Goal: Contribute content

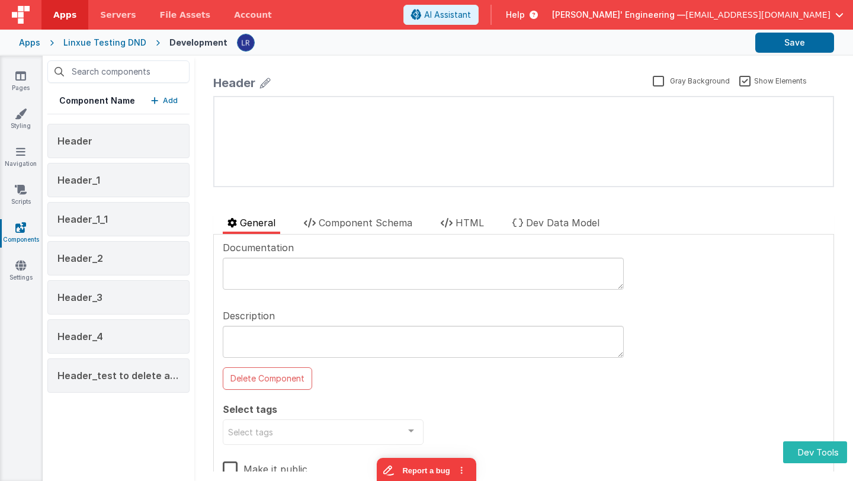
click at [168, 100] on p "Add" at bounding box center [170, 101] width 15 height 12
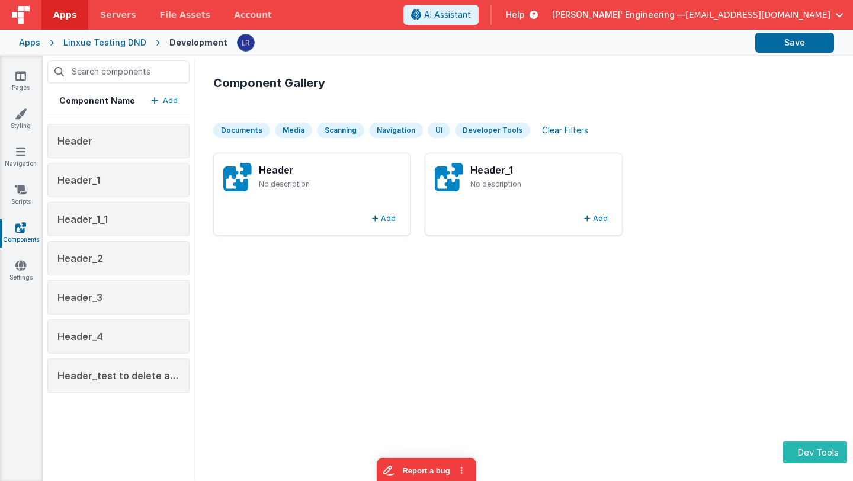
click at [238, 129] on div "Documents" at bounding box center [241, 130] width 57 height 15
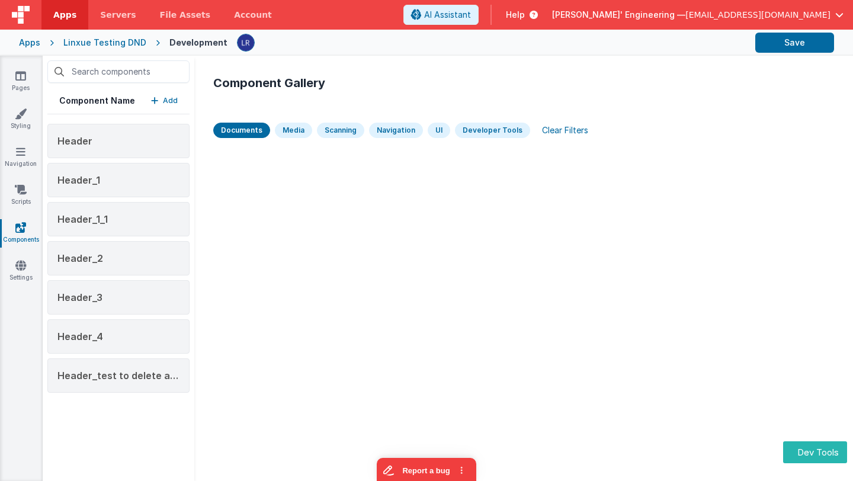
click at [292, 132] on div "Media" at bounding box center [293, 130] width 37 height 15
click at [562, 130] on div "Clear Filters" at bounding box center [565, 130] width 60 height 17
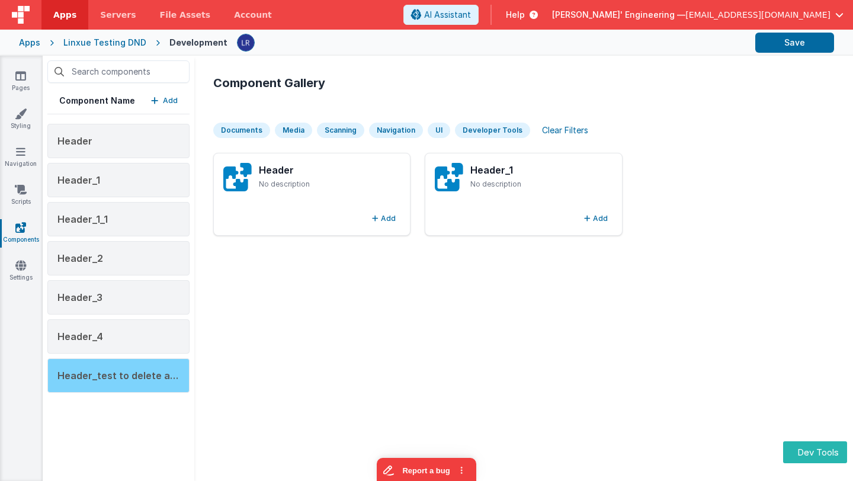
click at [108, 376] on span "Header_test to delete as unpublic" at bounding box center [137, 376] width 161 height 12
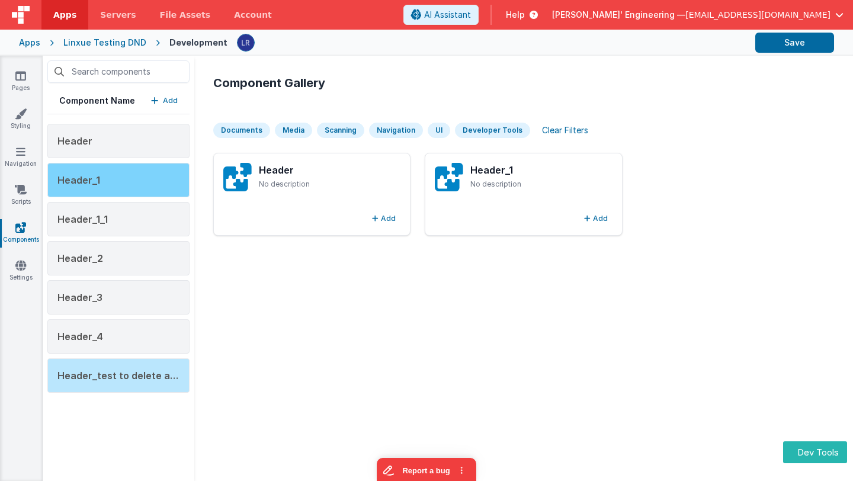
click at [133, 178] on div "Header_1" at bounding box center [118, 180] width 142 height 34
click at [100, 180] on div "Header_1" at bounding box center [118, 180] width 142 height 34
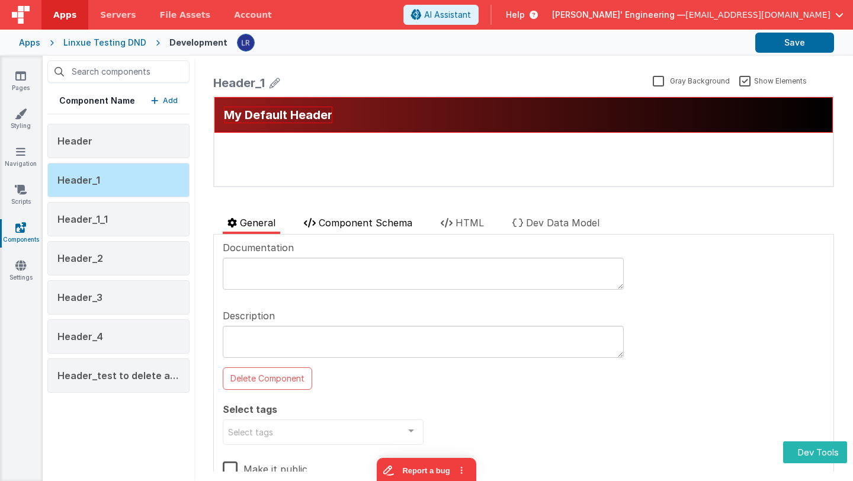
scroll to position [37, 0]
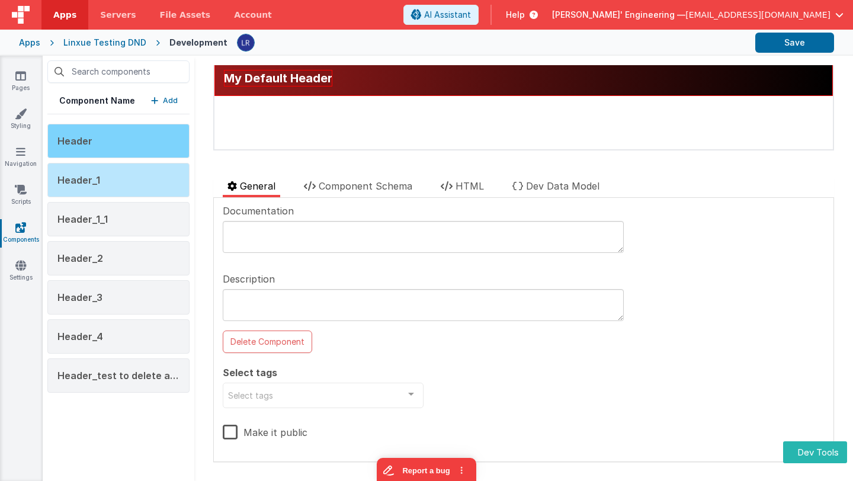
click at [130, 146] on div "Header" at bounding box center [118, 141] width 142 height 34
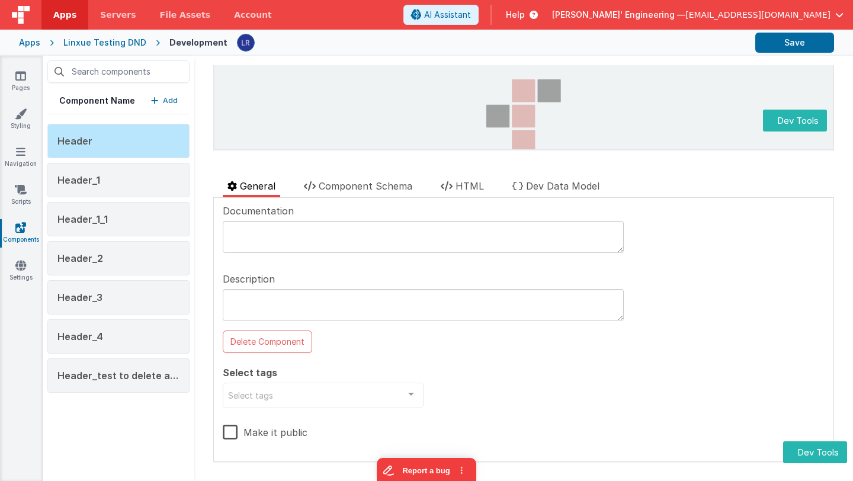
scroll to position [0, 0]
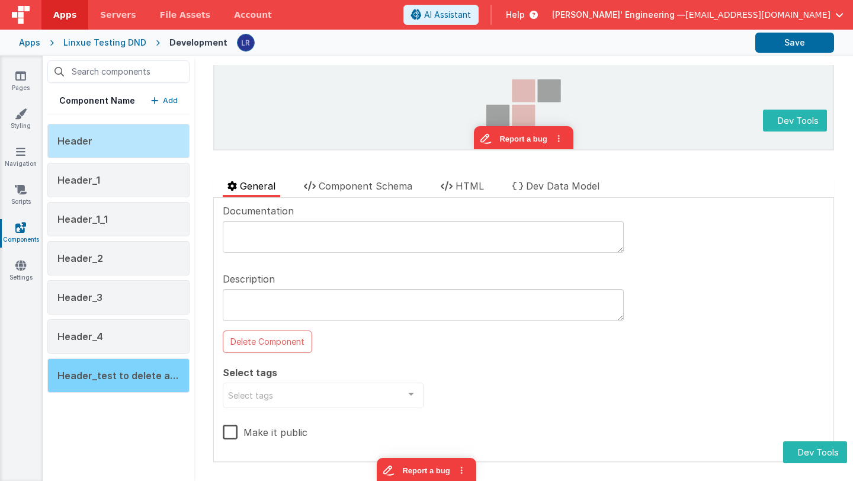
click at [128, 377] on span "Header_test to delete as unpublic" at bounding box center [137, 376] width 161 height 12
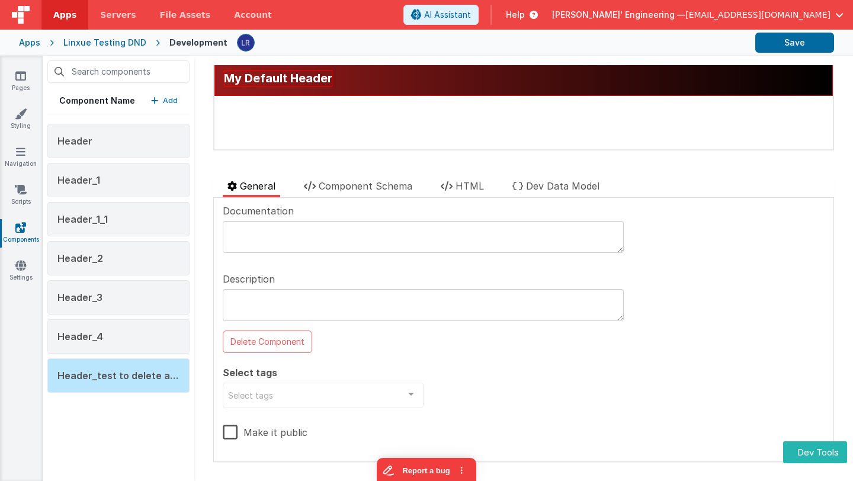
click at [228, 430] on label "Make it public" at bounding box center [265, 430] width 85 height 25
click at [0, 0] on input "Make it public" at bounding box center [0, 0] width 0 height 0
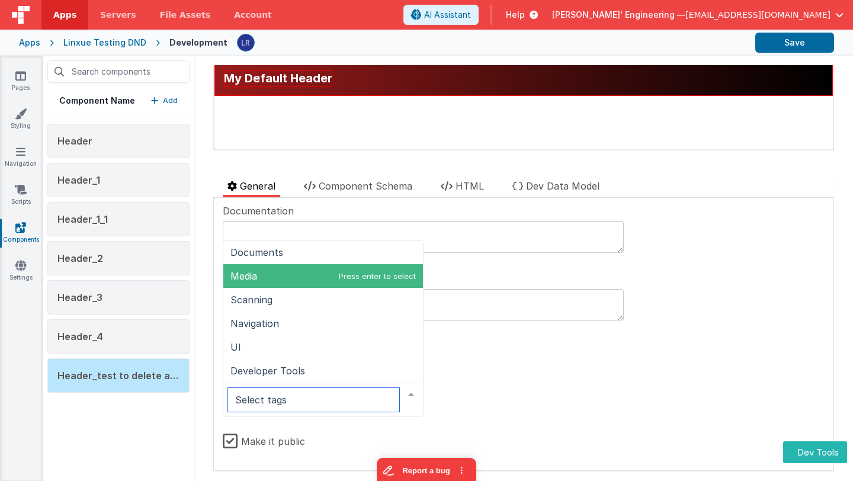
click at [337, 268] on span "Media" at bounding box center [323, 276] width 200 height 24
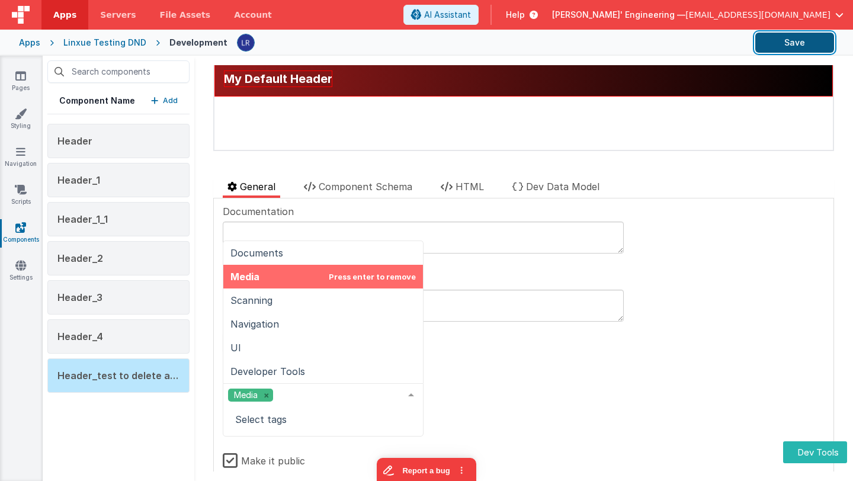
click at [810, 43] on button "Save" at bounding box center [794, 43] width 79 height 20
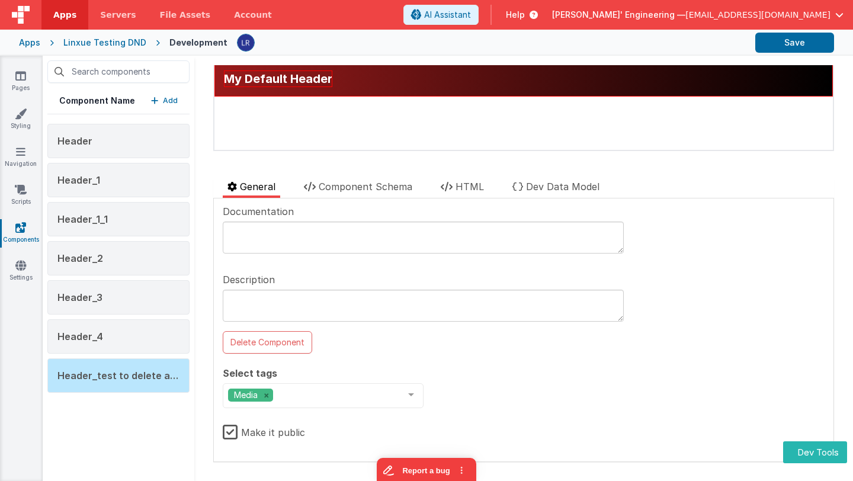
click at [169, 104] on p "Add" at bounding box center [170, 101] width 15 height 12
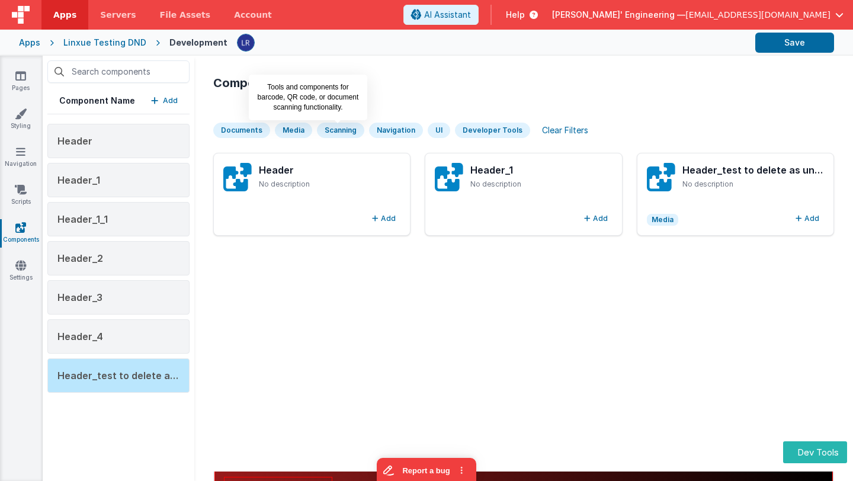
click at [293, 129] on div "Media" at bounding box center [293, 130] width 37 height 15
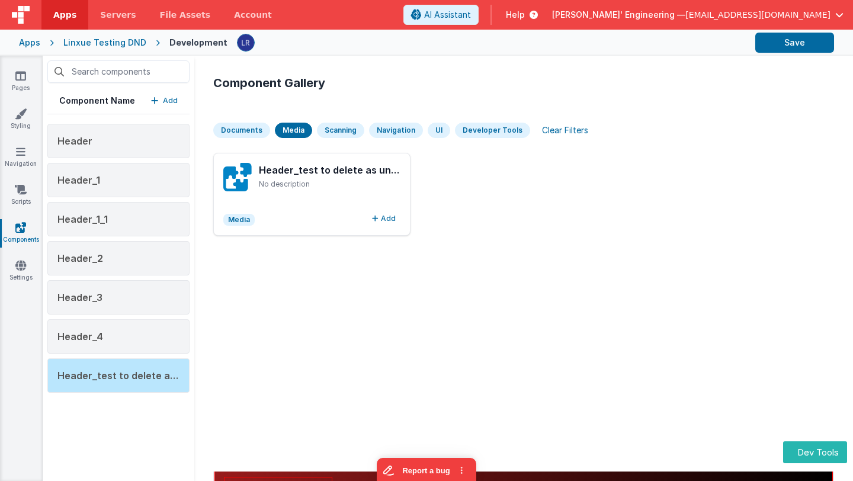
click at [339, 129] on div "Scanning" at bounding box center [340, 130] width 47 height 15
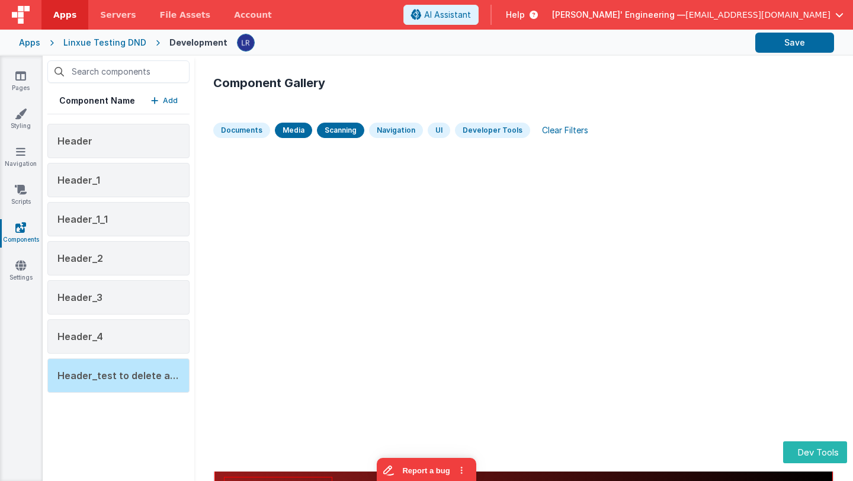
click at [559, 132] on div "Clear Filters" at bounding box center [565, 130] width 60 height 17
